Goal: Task Accomplishment & Management: Use online tool/utility

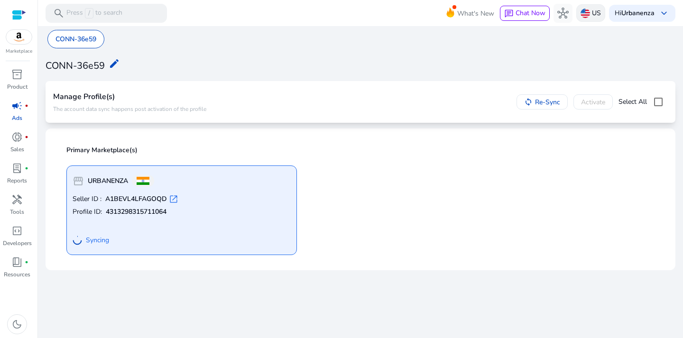
click at [592, 11] on p "US" at bounding box center [596, 13] width 9 height 17
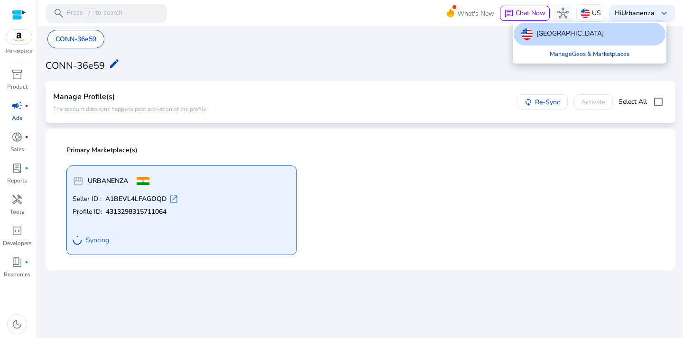
click at [584, 53] on link "Manage Geos & Marketplaces" at bounding box center [589, 54] width 95 height 17
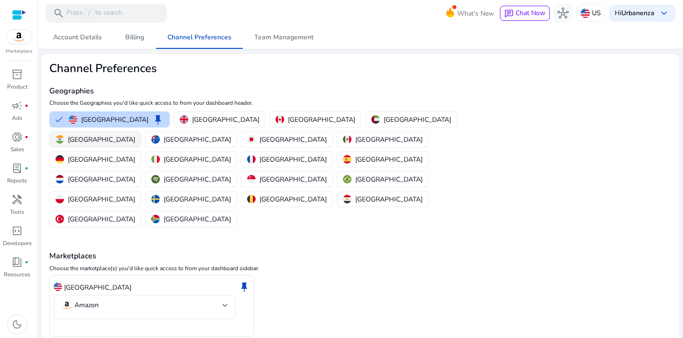
click at [64, 135] on img "button" at bounding box center [59, 139] width 9 height 9
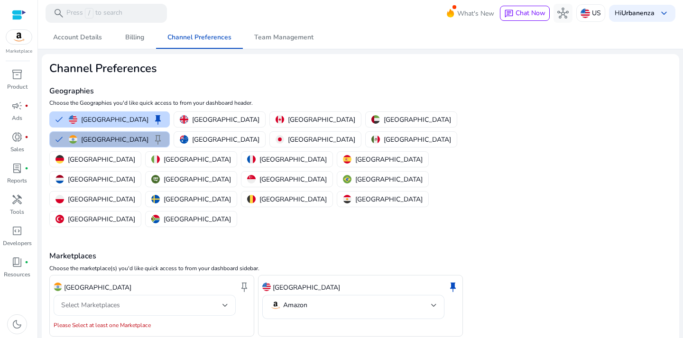
click at [203, 300] on div "Select Marketplaces" at bounding box center [141, 305] width 161 height 10
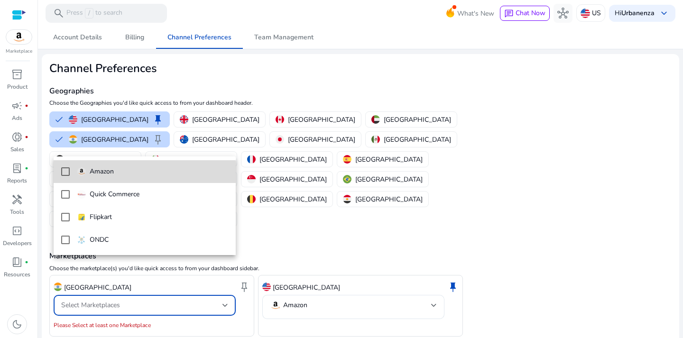
click at [95, 178] on mat-option "Amazon" at bounding box center [145, 171] width 182 height 23
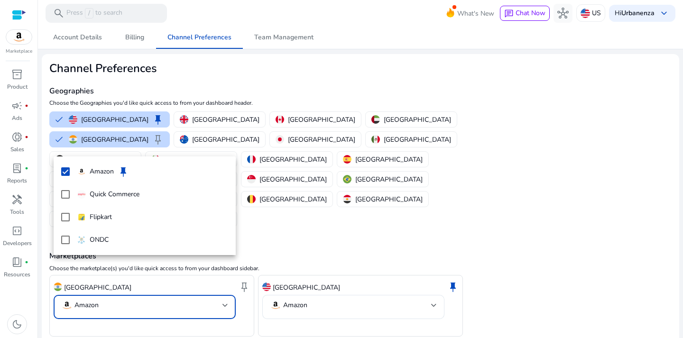
click at [242, 311] on div at bounding box center [341, 169] width 683 height 338
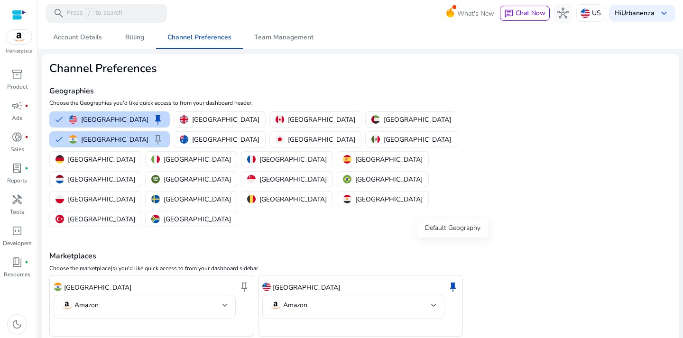
click at [453, 281] on span "keep" at bounding box center [452, 286] width 11 height 11
click at [239, 281] on span "keep" at bounding box center [243, 286] width 11 height 11
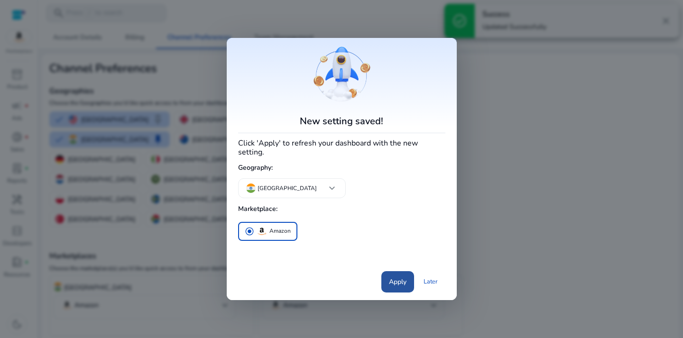
click at [385, 279] on span at bounding box center [397, 281] width 33 height 23
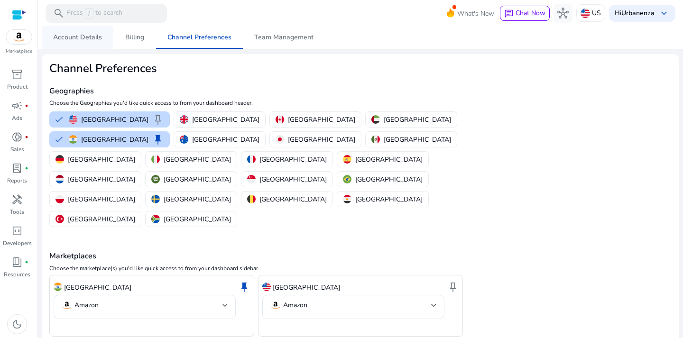
click at [90, 38] on span "Account Details" at bounding box center [77, 37] width 49 height 7
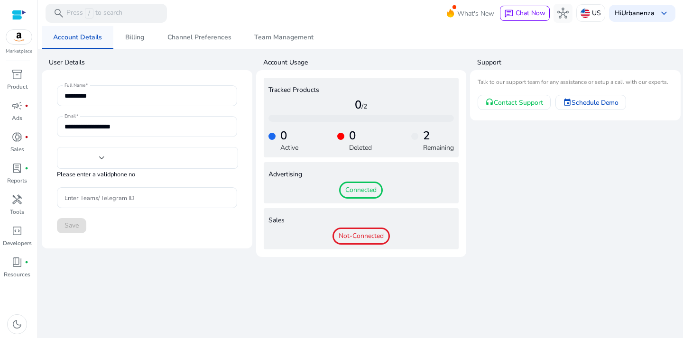
type input "***"
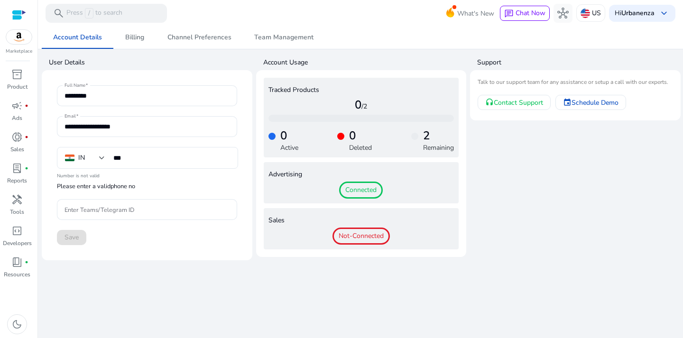
click at [359, 194] on span "Connected" at bounding box center [361, 190] width 44 height 17
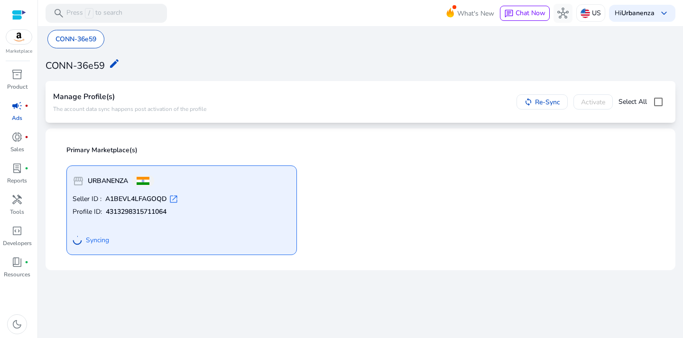
click at [170, 199] on span "open_in_new" at bounding box center [173, 198] width 9 height 9
click at [12, 268] on span "book_4" at bounding box center [16, 262] width 11 height 11
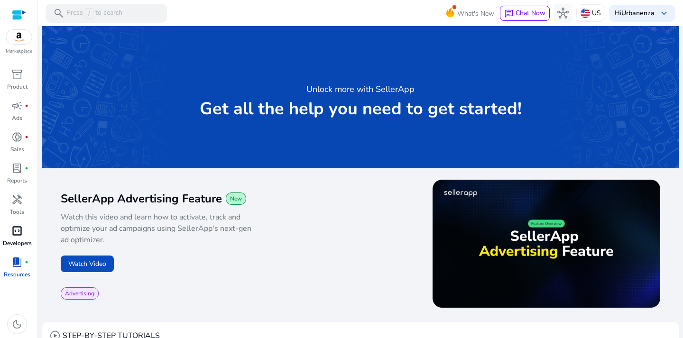
click at [20, 240] on p "Developers" at bounding box center [17, 243] width 29 height 9
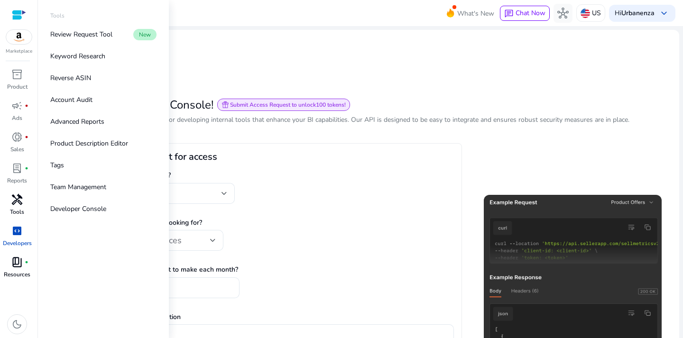
click at [24, 208] on p "Tools" at bounding box center [17, 212] width 14 height 9
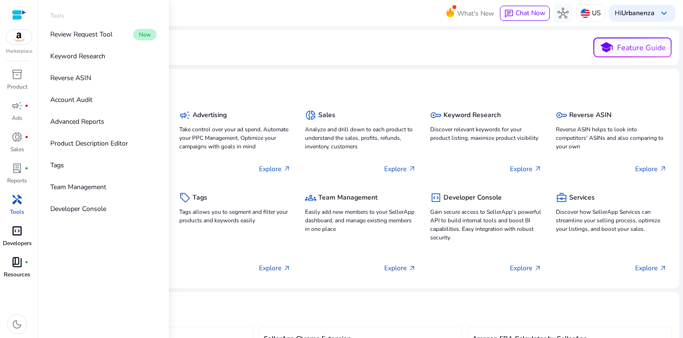
click at [19, 233] on span "code_blocks" at bounding box center [16, 230] width 11 height 11
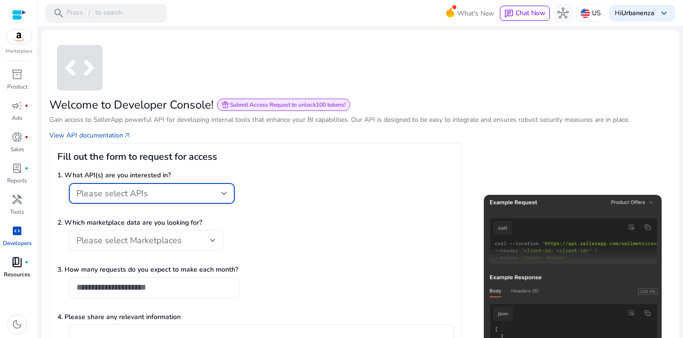
click at [212, 190] on div "Please select APIs" at bounding box center [148, 193] width 145 height 10
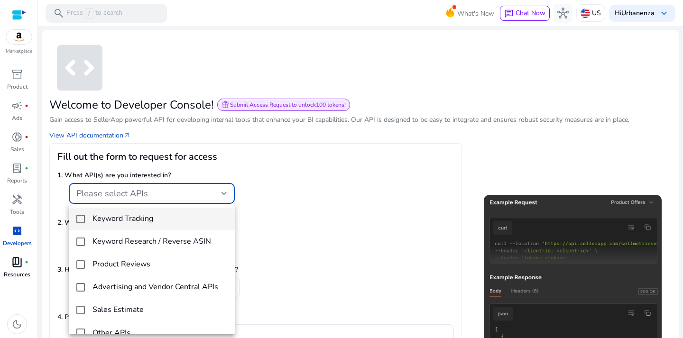
drag, startPoint x: 235, startPoint y: 251, endPoint x: 231, endPoint y: 293, distance: 41.9
click at [233, 293] on div "Keyword Tracking Keyword Research / Reverse ASIN Product Reviews Advertising an…" at bounding box center [341, 169] width 683 height 338
drag, startPoint x: 205, startPoint y: 275, endPoint x: 239, endPoint y: 251, distance: 42.0
click at [239, 252] on div "Keyword Tracking Keyword Research / Reverse ASIN Product Reviews Advertising an…" at bounding box center [341, 169] width 683 height 338
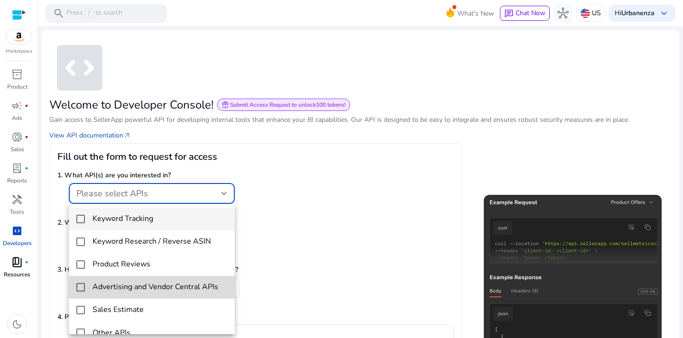
click at [191, 283] on h4 "Advertising and Vendor Central APIs" at bounding box center [155, 287] width 126 height 9
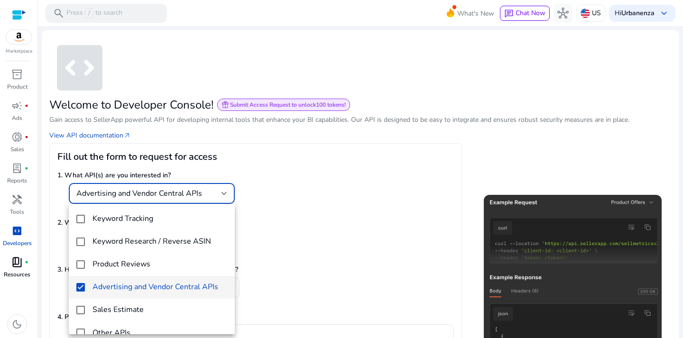
click at [283, 247] on div at bounding box center [341, 169] width 683 height 338
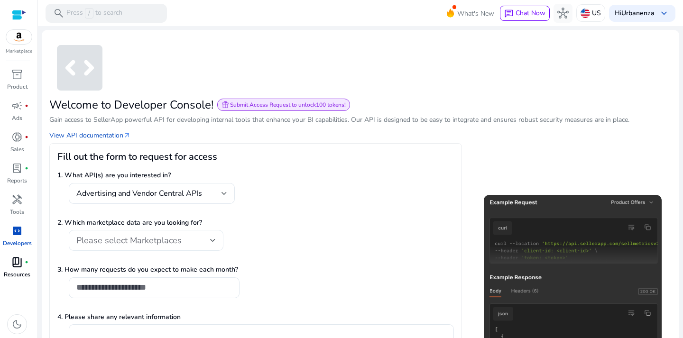
click at [215, 244] on div at bounding box center [213, 240] width 6 height 11
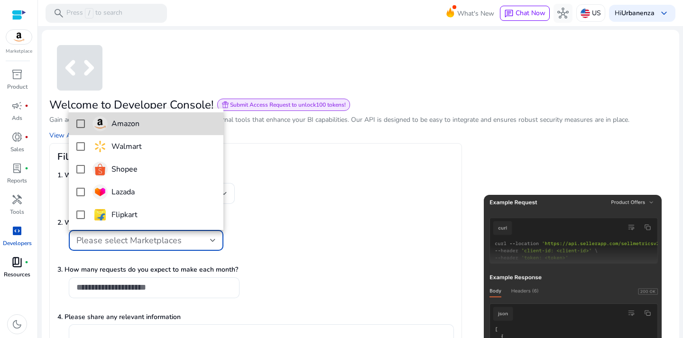
click at [148, 127] on span "Amazon" at bounding box center [153, 123] width 123 height 15
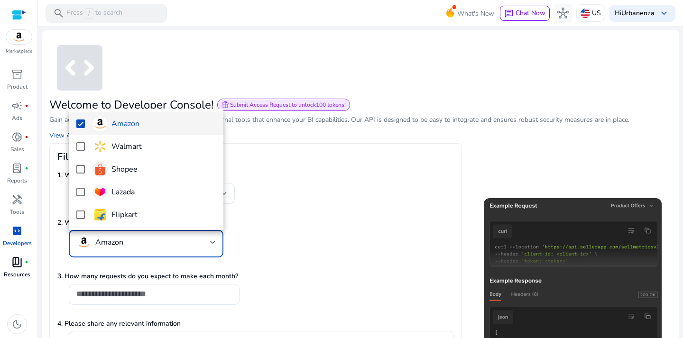
click at [477, 170] on div at bounding box center [341, 169] width 683 height 338
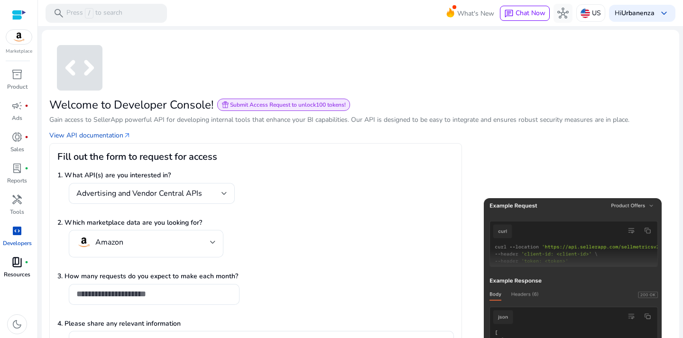
click at [441, 226] on p "2. Which marketplace data are you looking for?" at bounding box center [255, 223] width 396 height 10
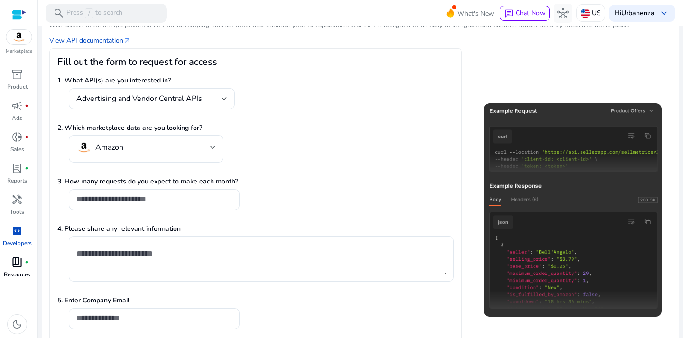
scroll to position [114, 0]
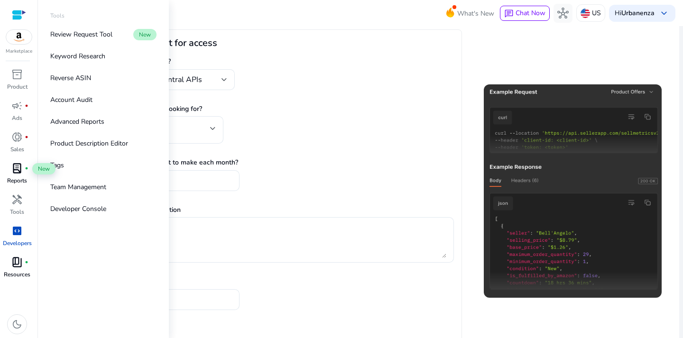
click at [25, 173] on div "lab_profile fiber_manual_record" at bounding box center [17, 168] width 27 height 15
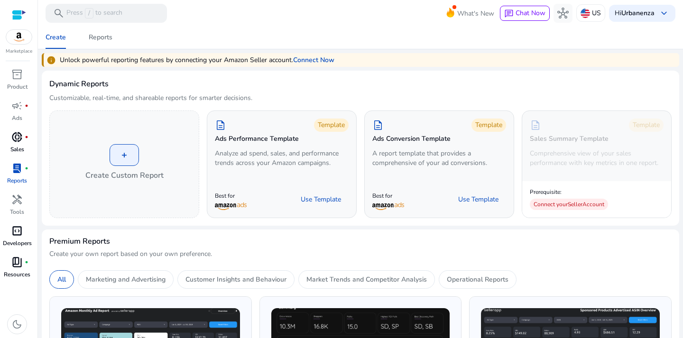
click at [20, 142] on span "donut_small" at bounding box center [16, 136] width 11 height 11
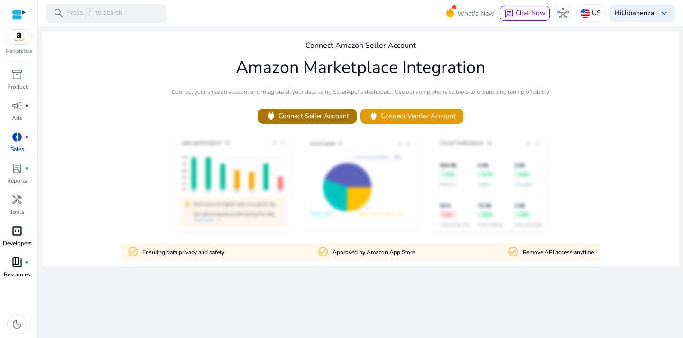
click at [291, 116] on span "power Connect Seller Account" at bounding box center [307, 115] width 83 height 11
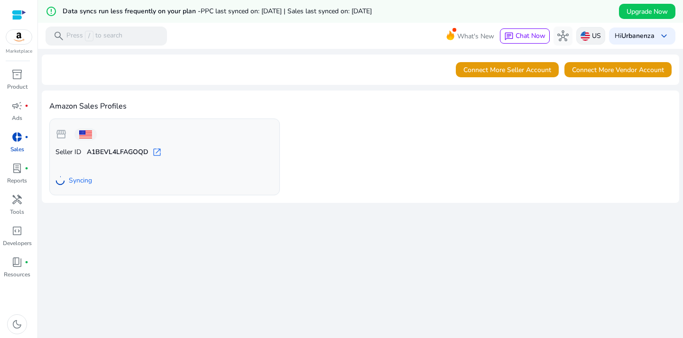
click at [581, 36] on img at bounding box center [584, 35] width 9 height 9
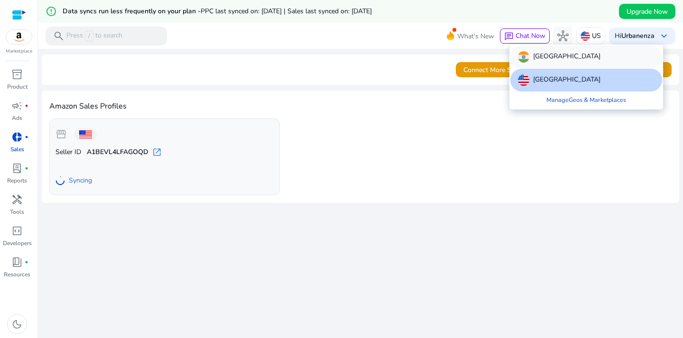
click at [550, 56] on div "[GEOGRAPHIC_DATA]" at bounding box center [586, 57] width 152 height 23
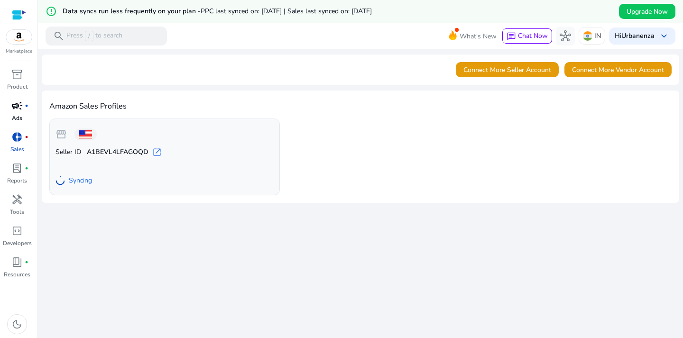
click at [25, 116] on link "campaign fiber_manual_record Ads" at bounding box center [17, 113] width 34 height 31
click at [19, 111] on span "campaign" at bounding box center [16, 105] width 11 height 11
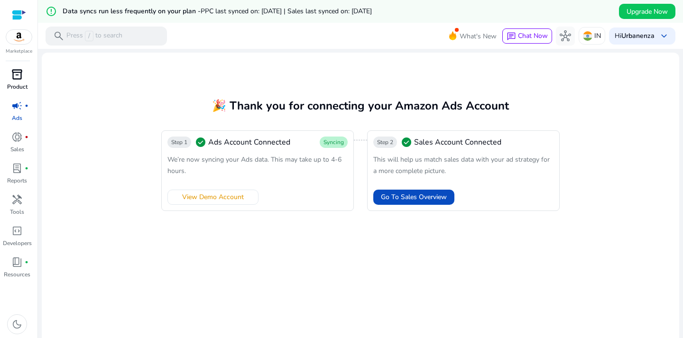
click at [21, 76] on span "inventory_2" at bounding box center [16, 74] width 11 height 11
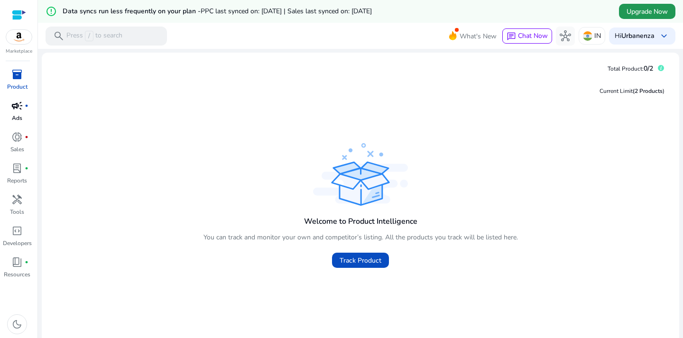
click at [648, 11] on span "Upgrade Now" at bounding box center [646, 12] width 41 height 10
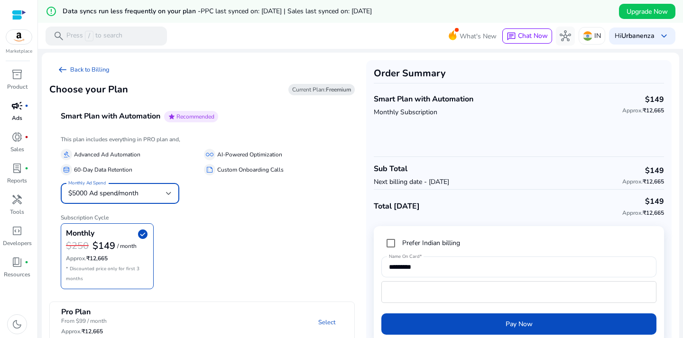
click at [171, 189] on div at bounding box center [169, 193] width 6 height 11
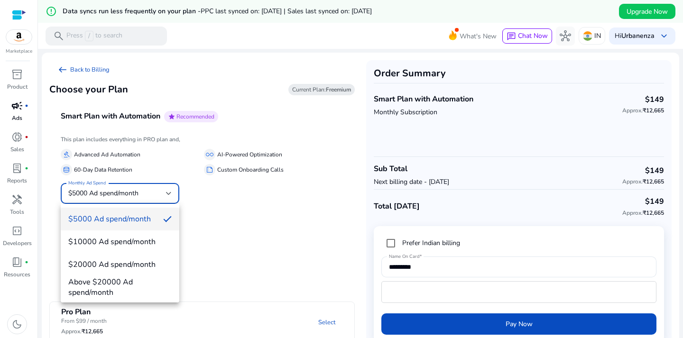
click at [222, 192] on div at bounding box center [341, 169] width 683 height 338
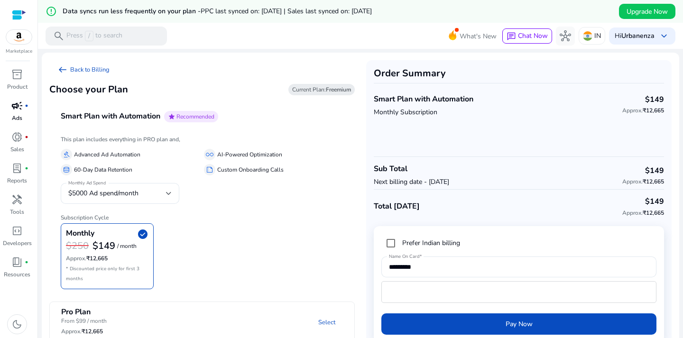
click at [22, 108] on span "campaign" at bounding box center [16, 105] width 11 height 11
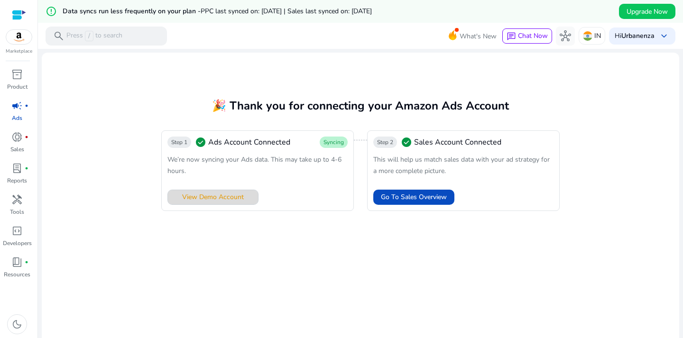
click at [193, 196] on span "View Demo Account" at bounding box center [213, 197] width 62 height 10
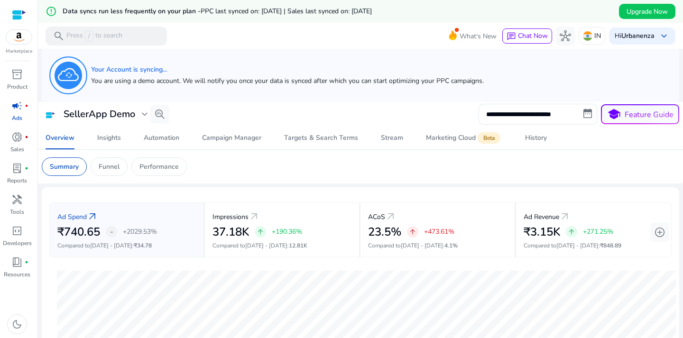
click at [596, 84] on div "Your Account is syncing... You are using a demo account. We will notify you onc…" at bounding box center [360, 75] width 622 height 38
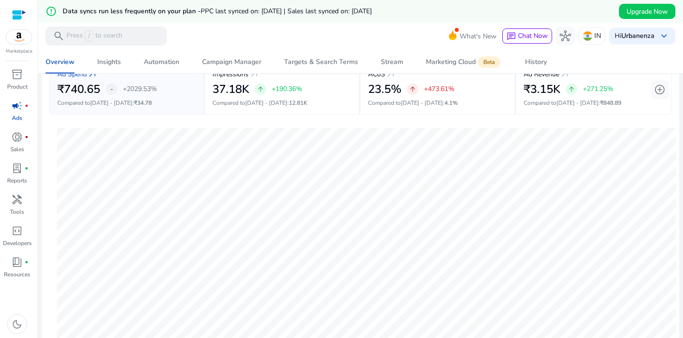
scroll to position [190, 0]
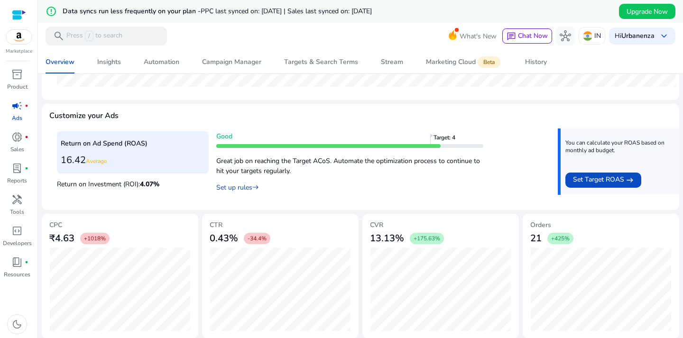
scroll to position [402, 0]
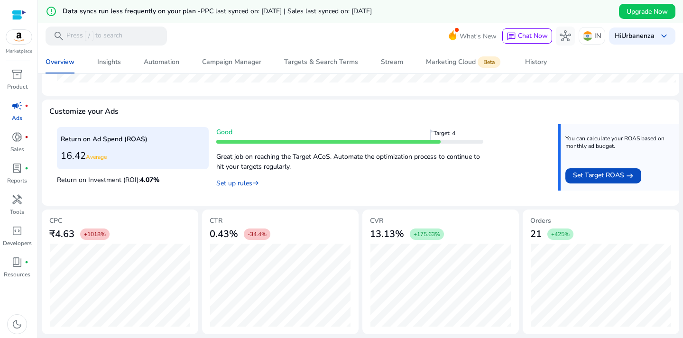
click at [522, 201] on mat-card-content "Return on Ad Spend (ROAS) 16.42 Average Return on Investment (ROI): 4.07 % Good…" at bounding box center [360, 165] width 622 height 82
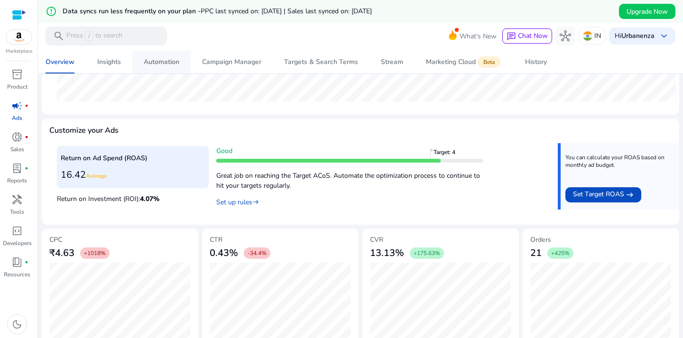
click at [170, 63] on div "Automation" at bounding box center [162, 62] width 36 height 7
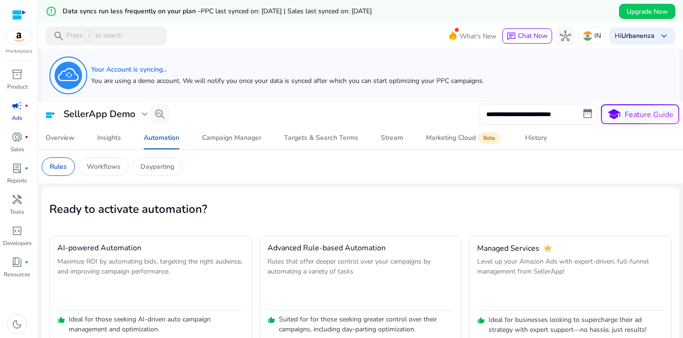
click at [630, 178] on mat-card "Rules Workflows Dayparting" at bounding box center [360, 167] width 652 height 34
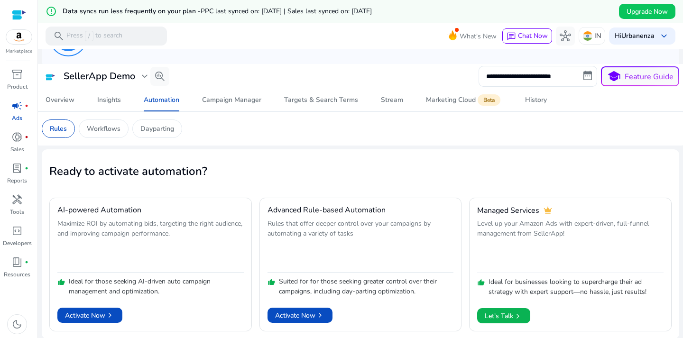
scroll to position [39, 0]
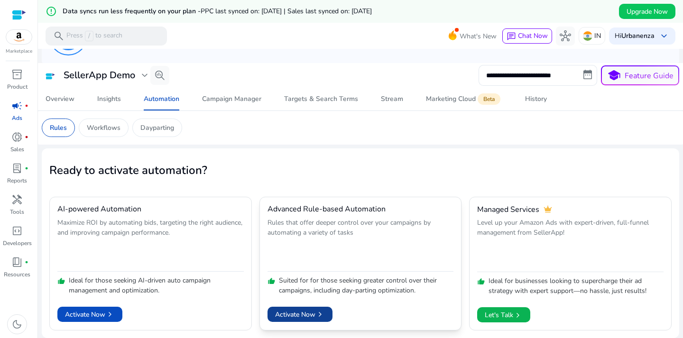
click at [307, 317] on span "Activate Now chevron_right" at bounding box center [300, 315] width 50 height 10
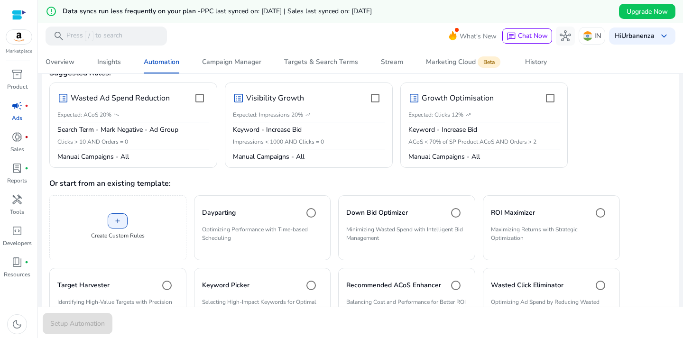
scroll to position [162, 0]
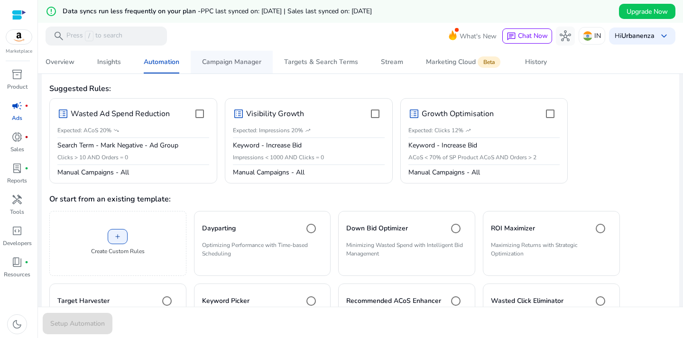
click at [220, 71] on span "Campaign Manager" at bounding box center [231, 62] width 59 height 23
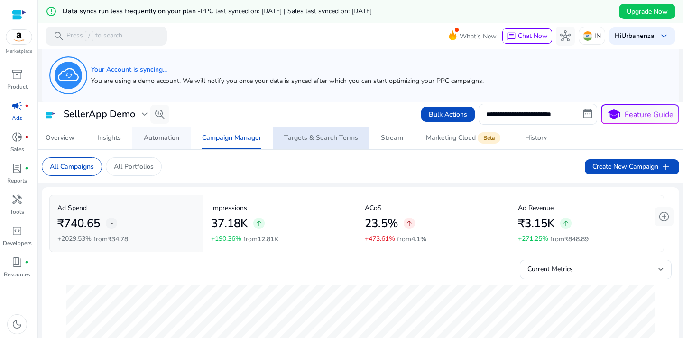
click at [168, 136] on div "Automation" at bounding box center [162, 138] width 36 height 7
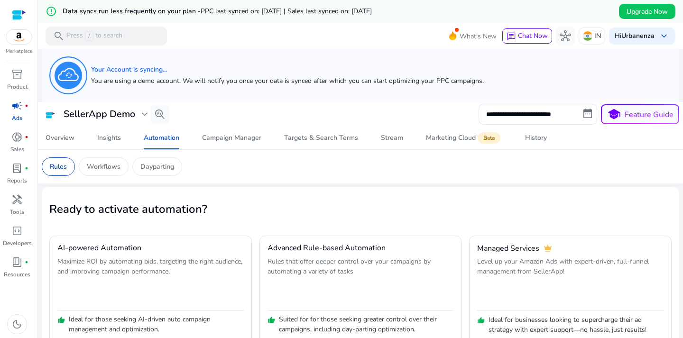
click at [641, 86] on div "Your Account is syncing... You are using a demo account. We will notify you onc…" at bounding box center [360, 75] width 622 height 38
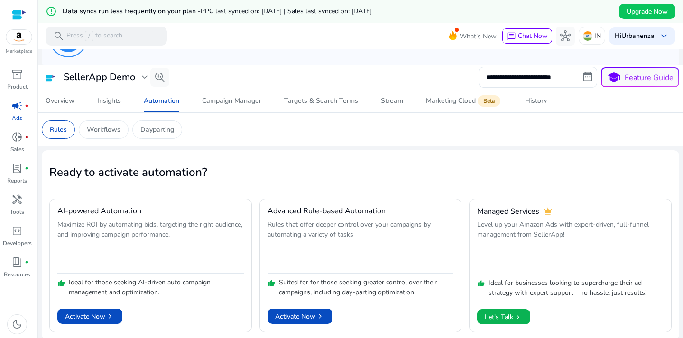
scroll to position [39, 0]
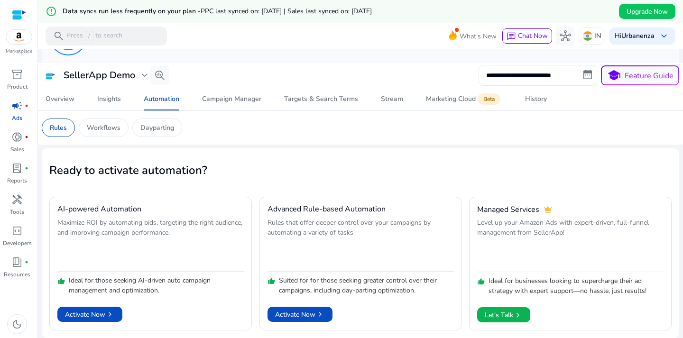
click at [658, 121] on app-sa-custom-tab "Rules Workflows Dayparting" at bounding box center [360, 128] width 637 height 18
click at [303, 310] on span "Activate Now chevron_right" at bounding box center [300, 315] width 50 height 10
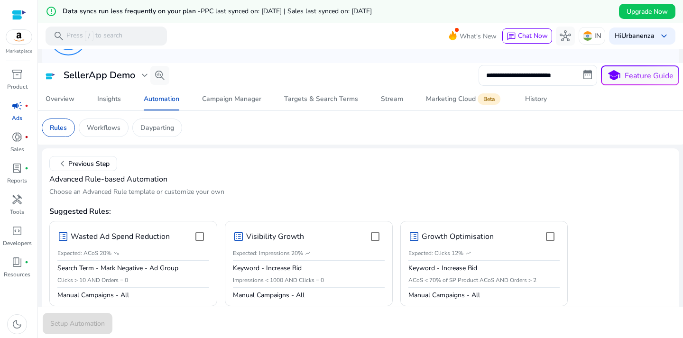
click at [259, 192] on p "Choose an Advanced Rule template or customize your own" at bounding box center [360, 191] width 622 height 9
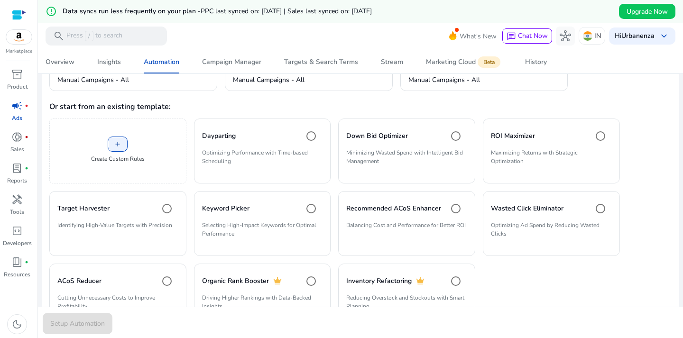
scroll to position [266, 0]
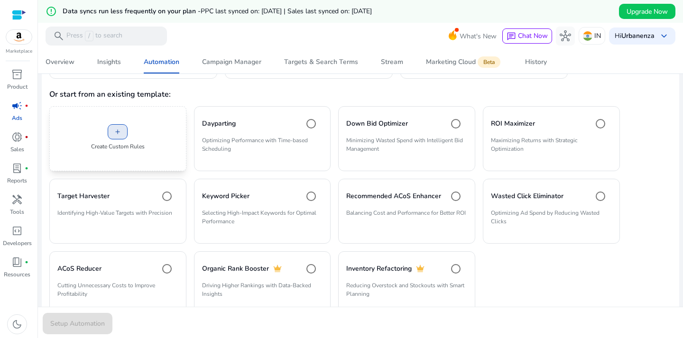
click at [115, 138] on span at bounding box center [117, 131] width 19 height 23
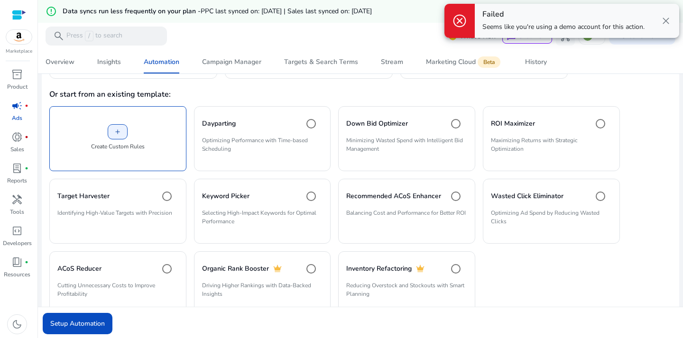
click at [668, 17] on span "close" at bounding box center [665, 20] width 11 height 11
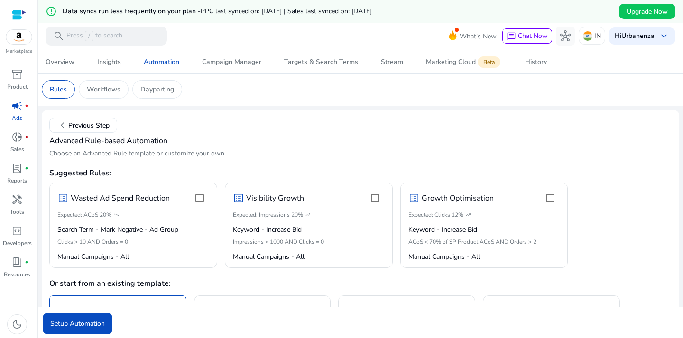
scroll to position [77, 0]
click at [94, 317] on span "submit" at bounding box center [78, 323] width 70 height 23
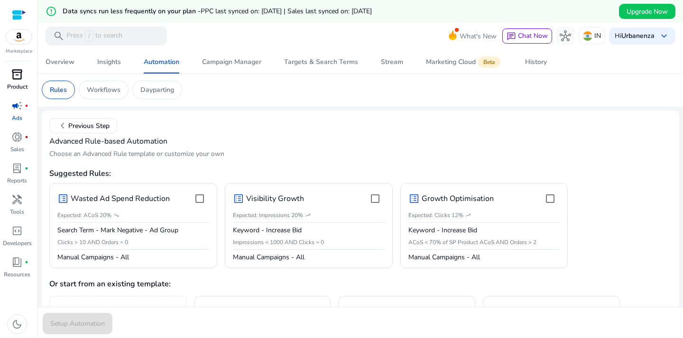
click at [18, 72] on span "inventory_2" at bounding box center [16, 74] width 11 height 11
